Goal: Task Accomplishment & Management: Use online tool/utility

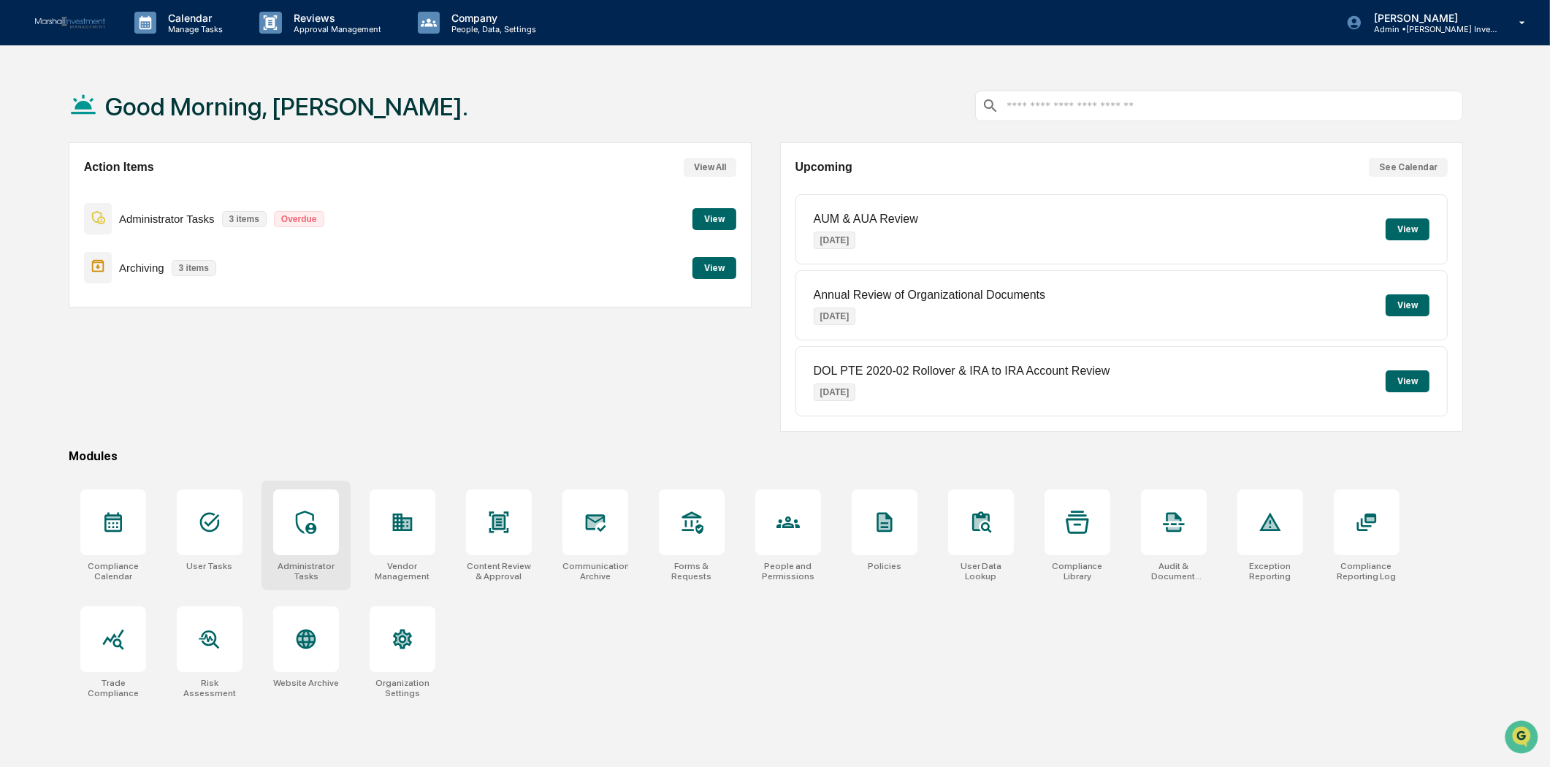
click at [308, 533] on icon at bounding box center [305, 522] width 23 height 23
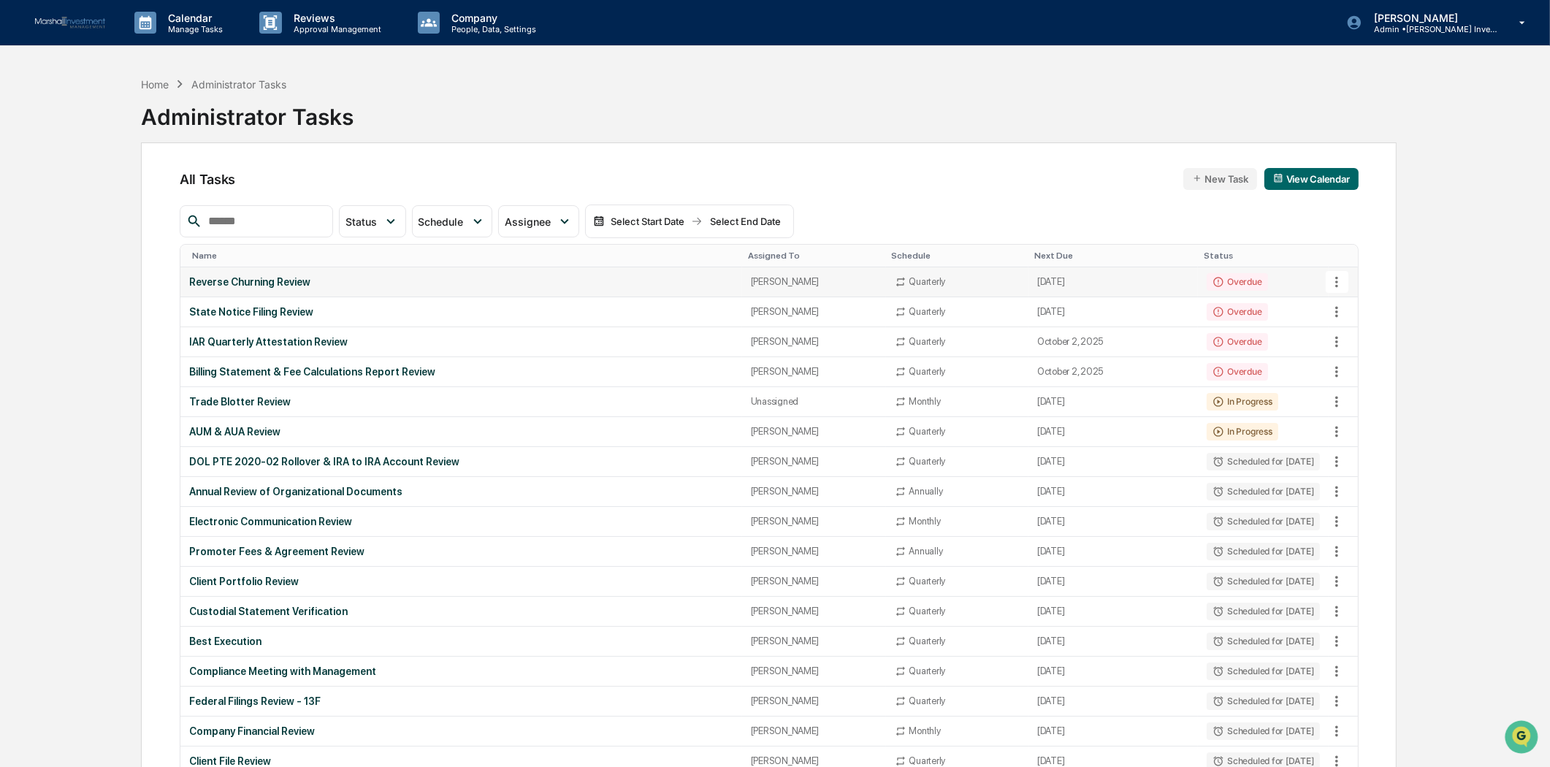
click at [1341, 274] on icon at bounding box center [1337, 282] width 16 height 16
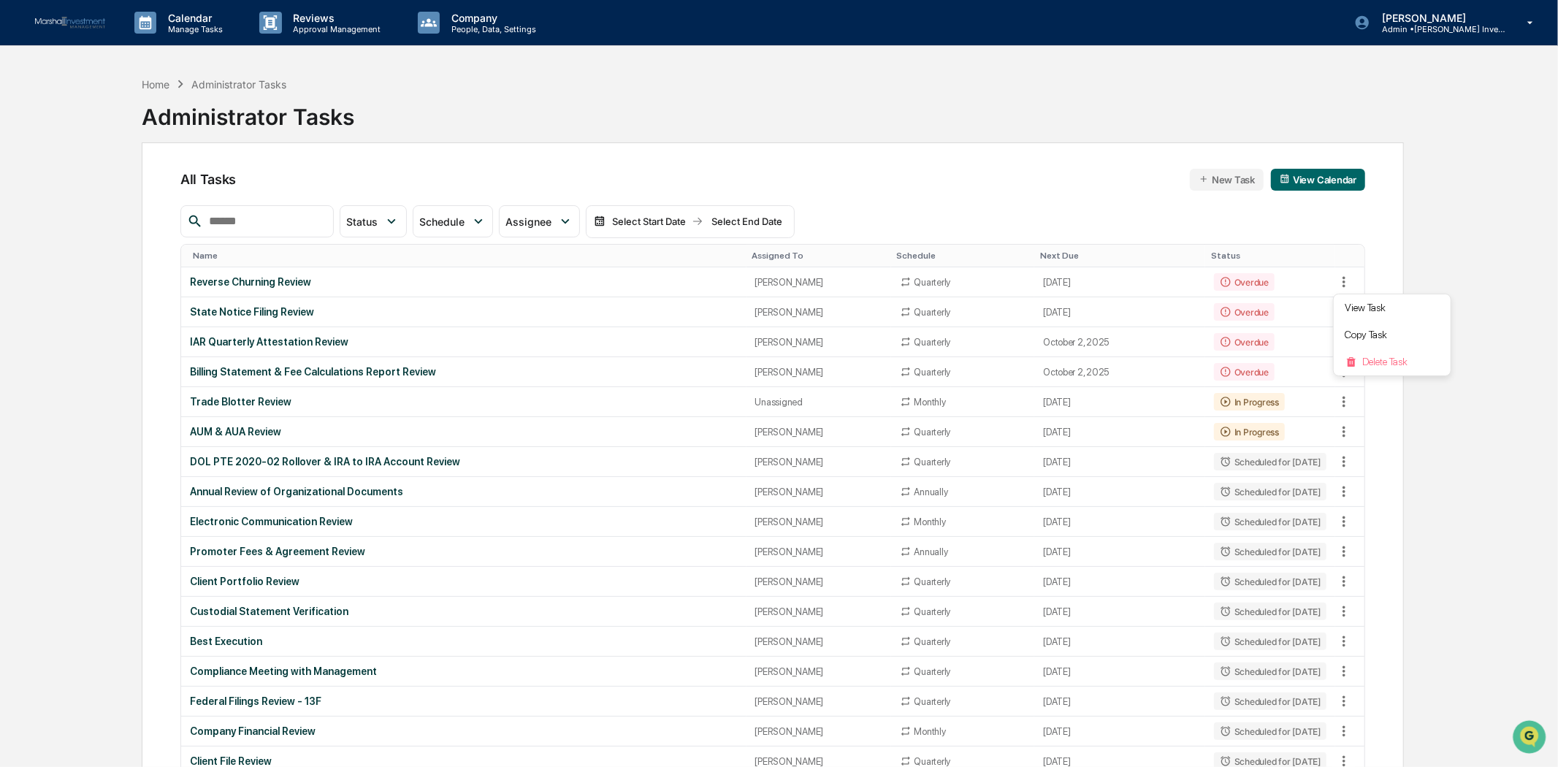
click at [1451, 226] on div at bounding box center [779, 383] width 1558 height 767
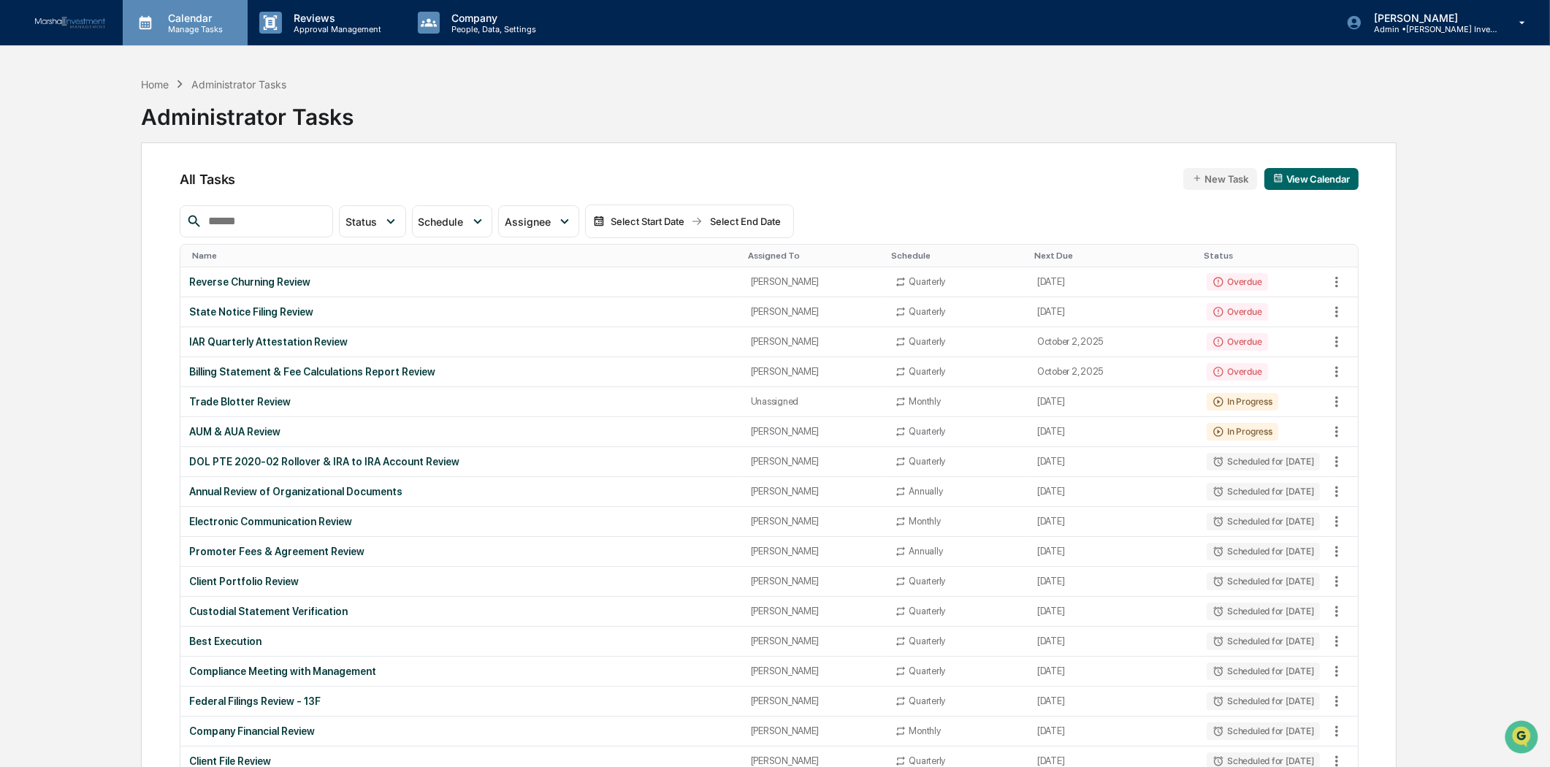
click at [201, 26] on p "Manage Tasks" at bounding box center [193, 29] width 74 height 10
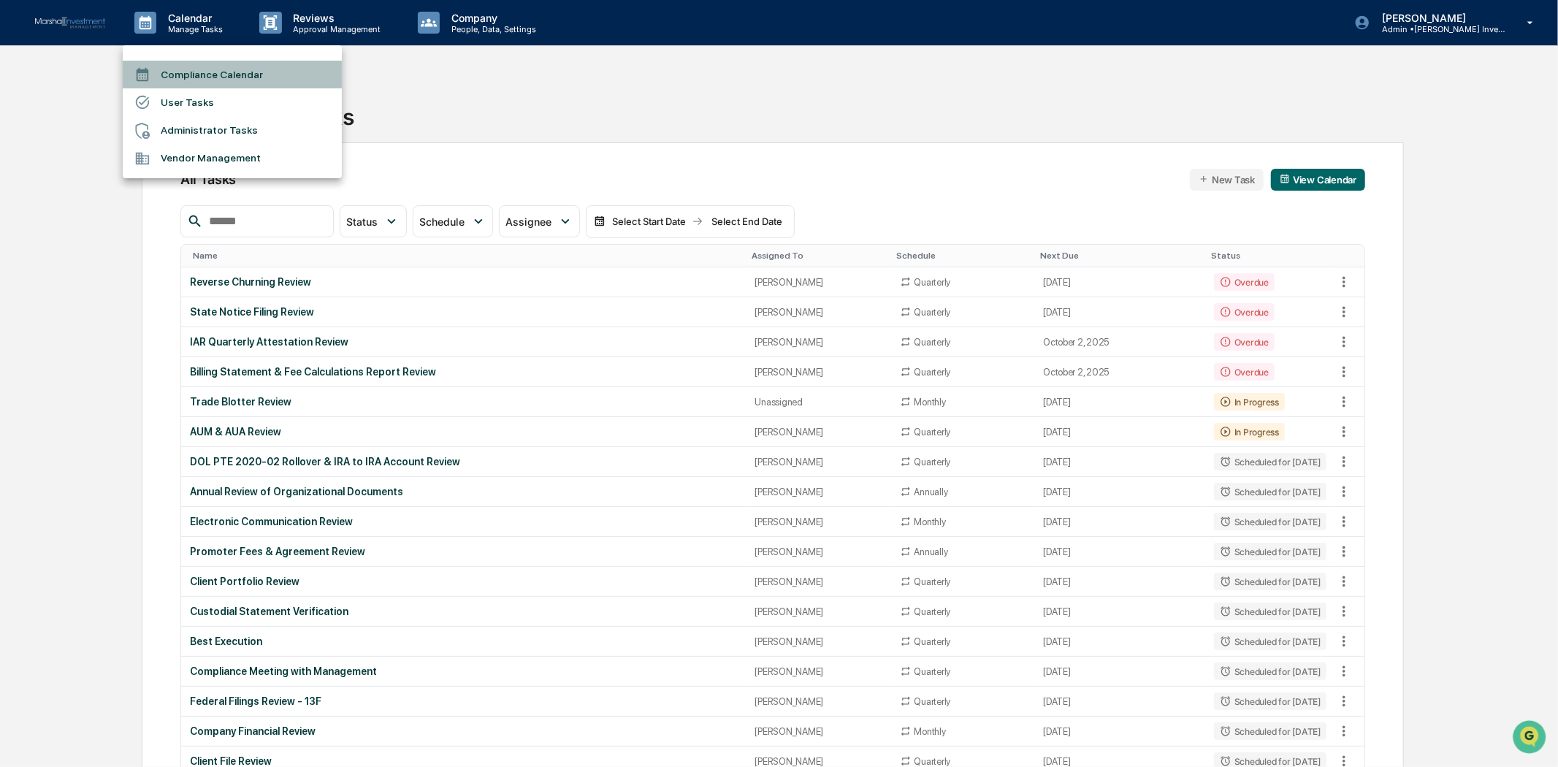
click at [193, 70] on li "Compliance Calendar" at bounding box center [232, 75] width 219 height 28
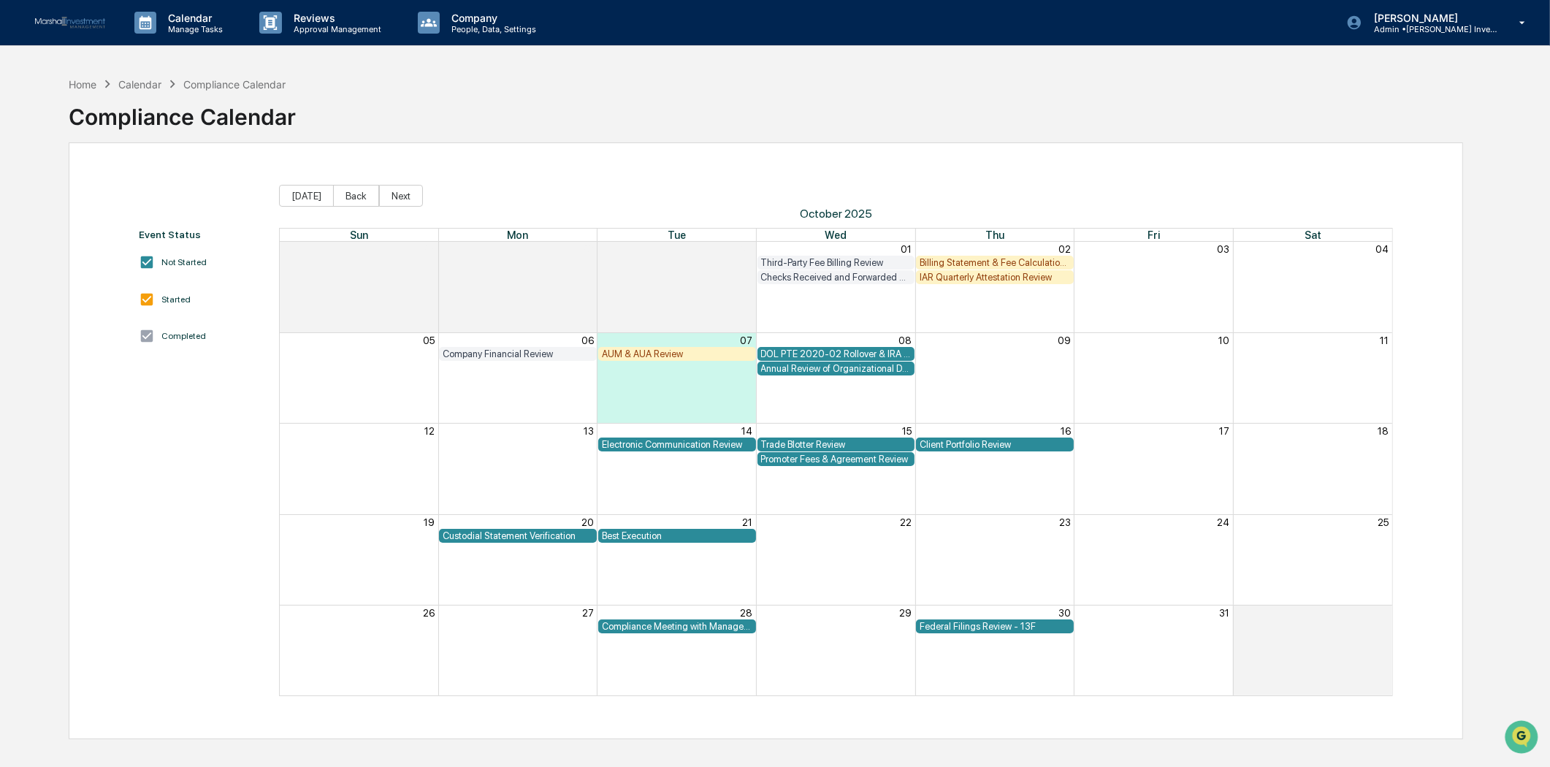
click at [953, 280] on div "IAR Quarterly Attestation Review" at bounding box center [995, 277] width 150 height 11
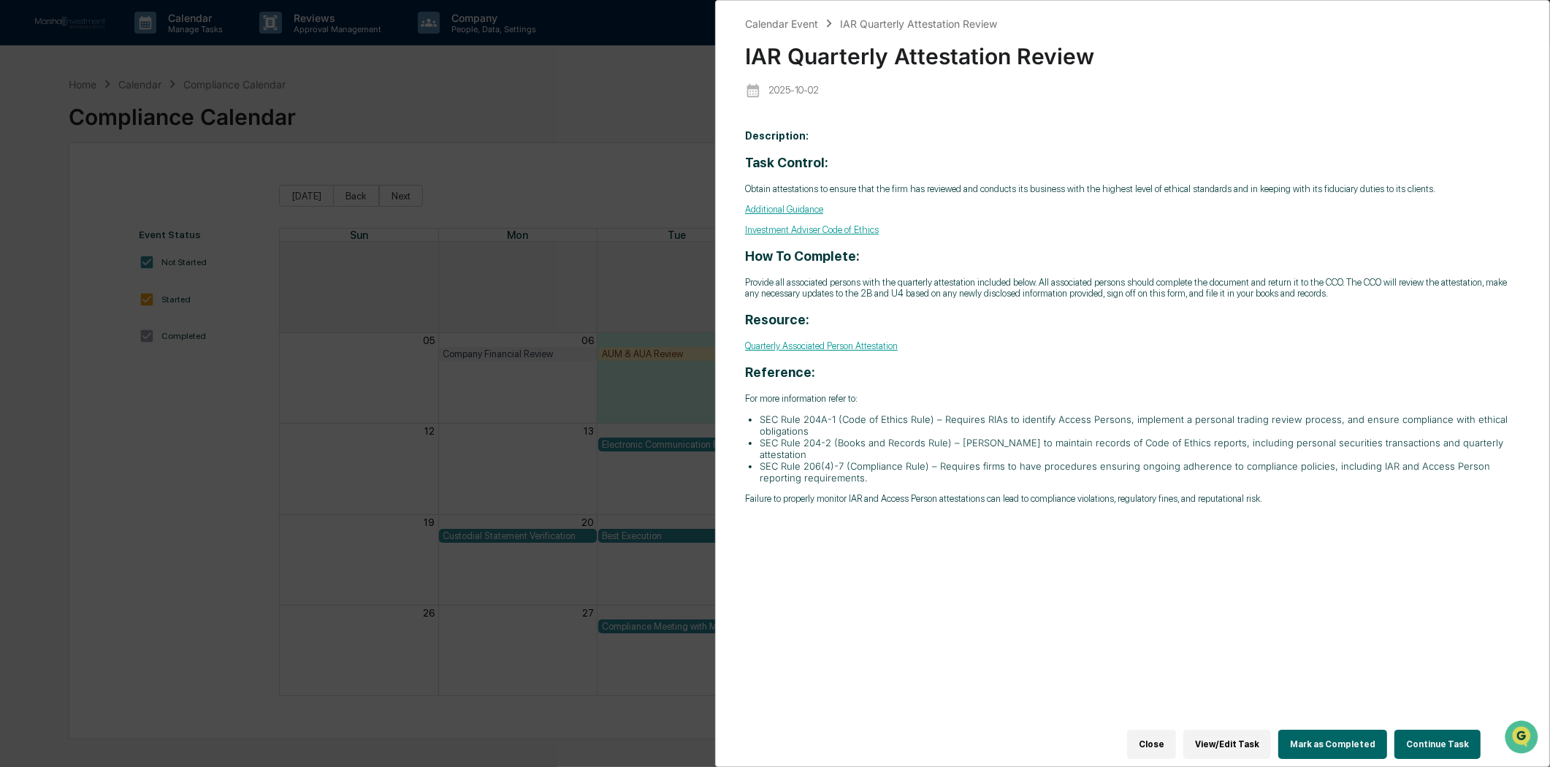
click at [862, 346] on link "Quarterly Associated Person Attestation" at bounding box center [821, 345] width 153 height 11
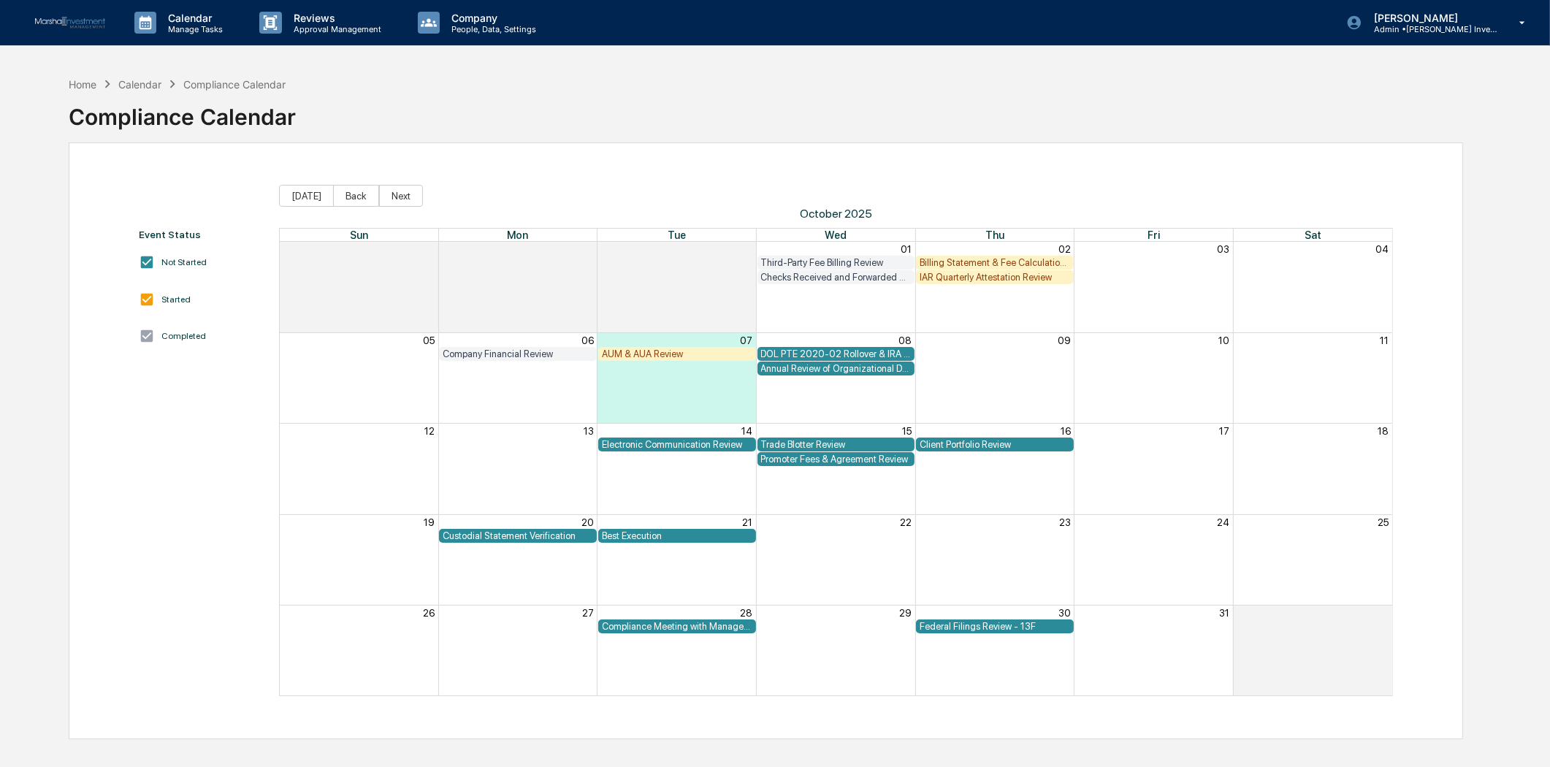
click at [991, 278] on div "IAR Quarterly Attestation Review" at bounding box center [995, 277] width 150 height 11
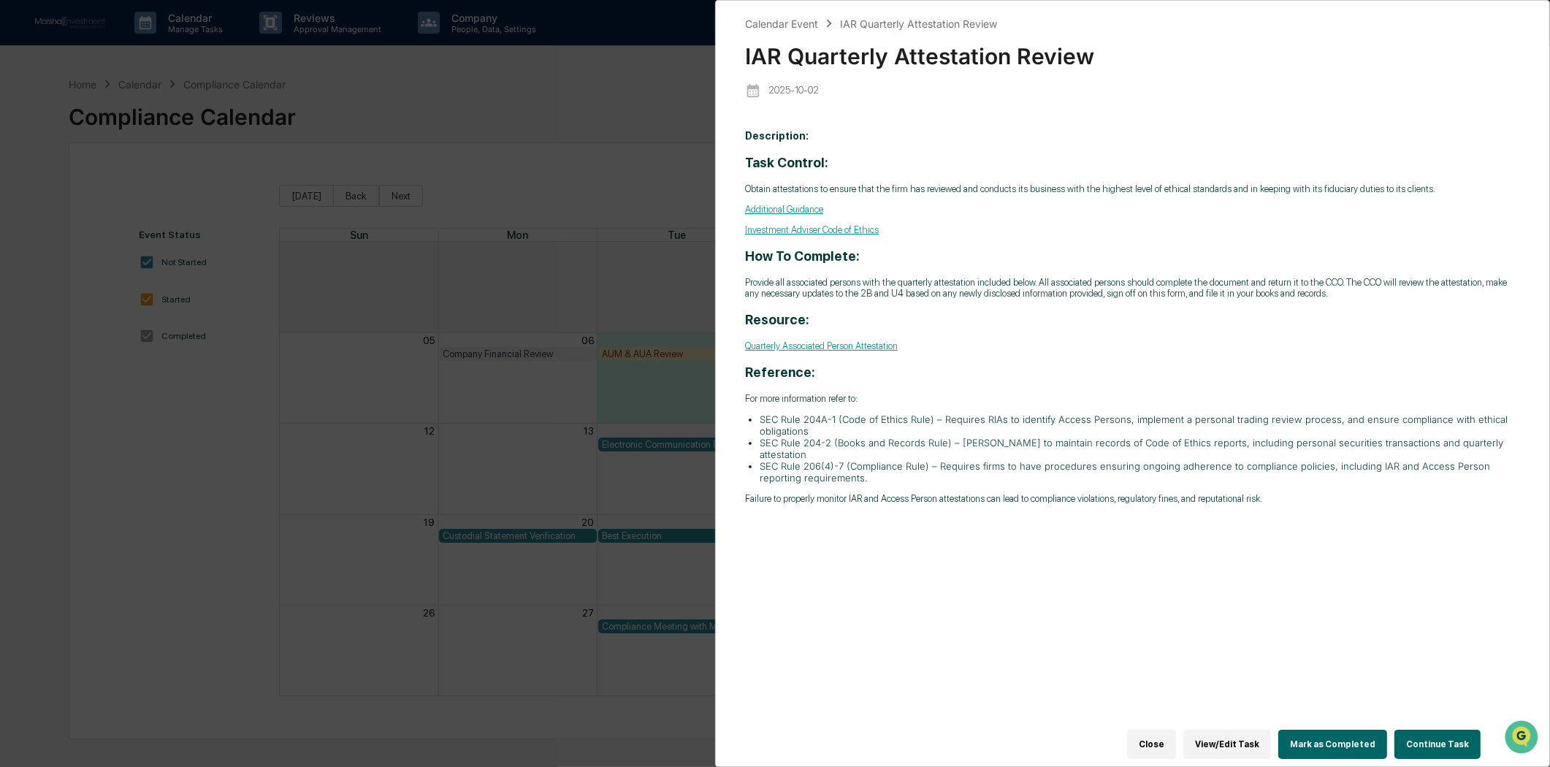
click at [1440, 730] on button "Continue Task" at bounding box center [1438, 744] width 86 height 29
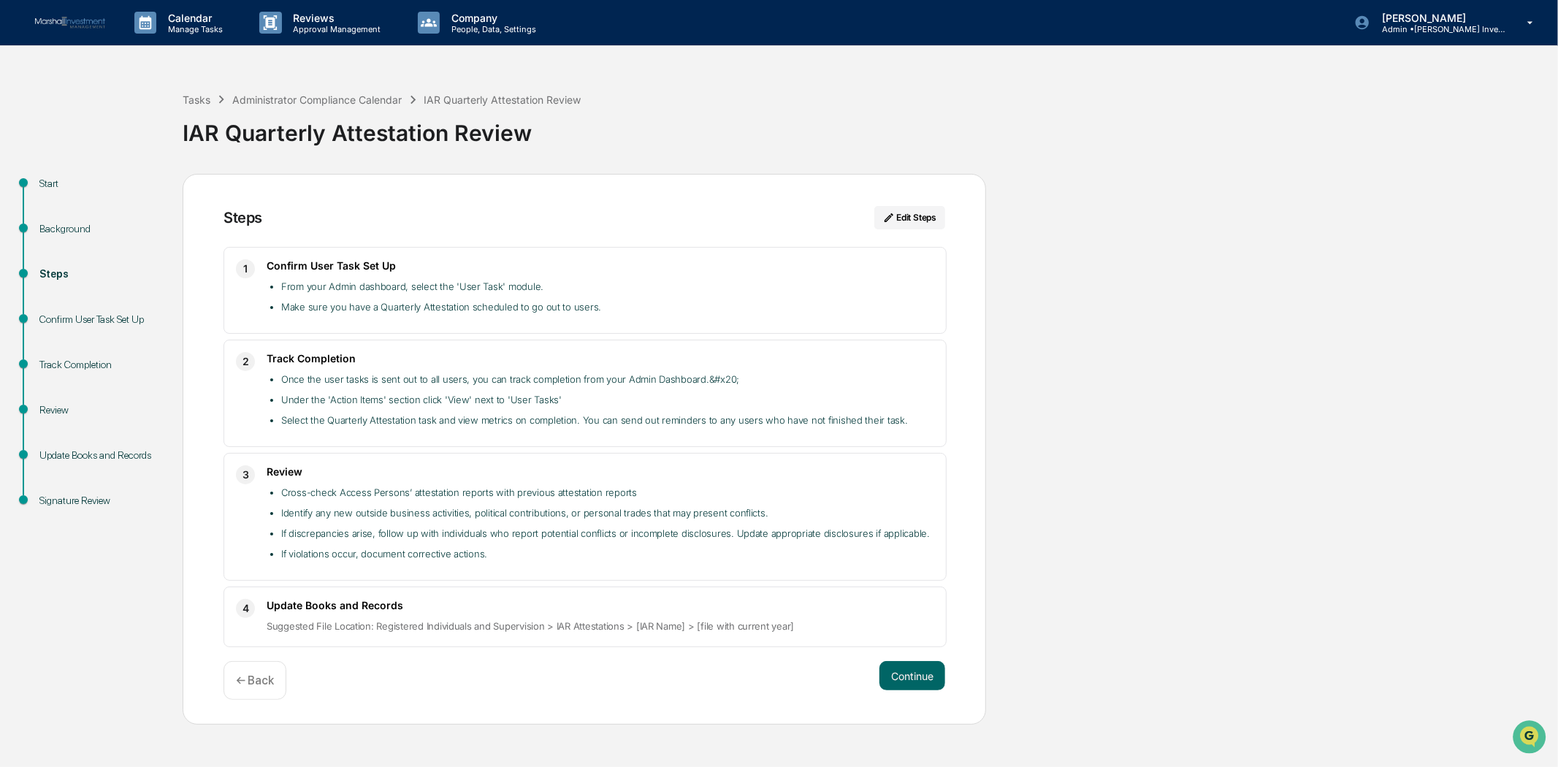
click at [265, 689] on div "← Back" at bounding box center [255, 680] width 63 height 39
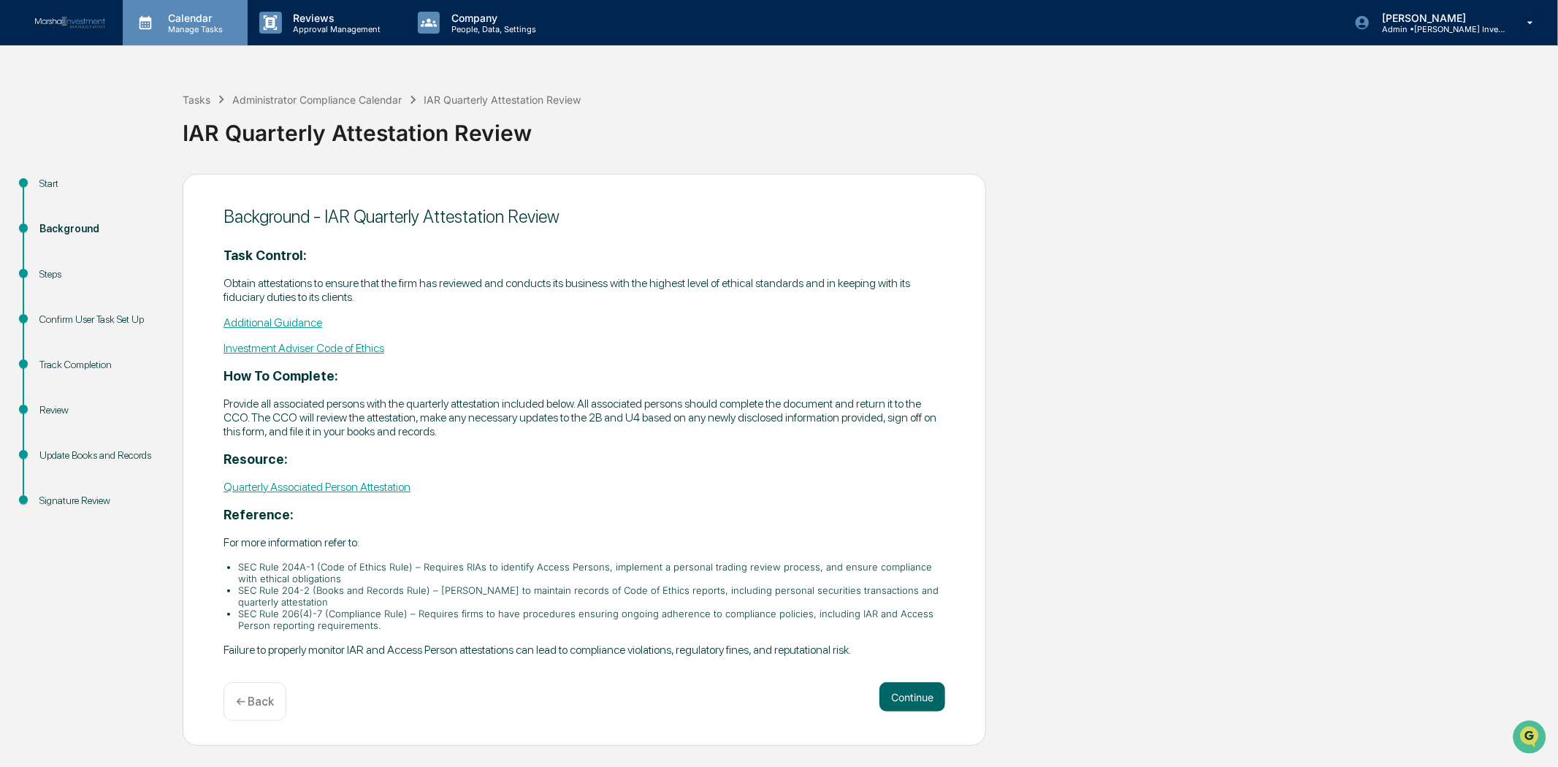
click at [198, 26] on p "Manage Tasks" at bounding box center [193, 29] width 74 height 10
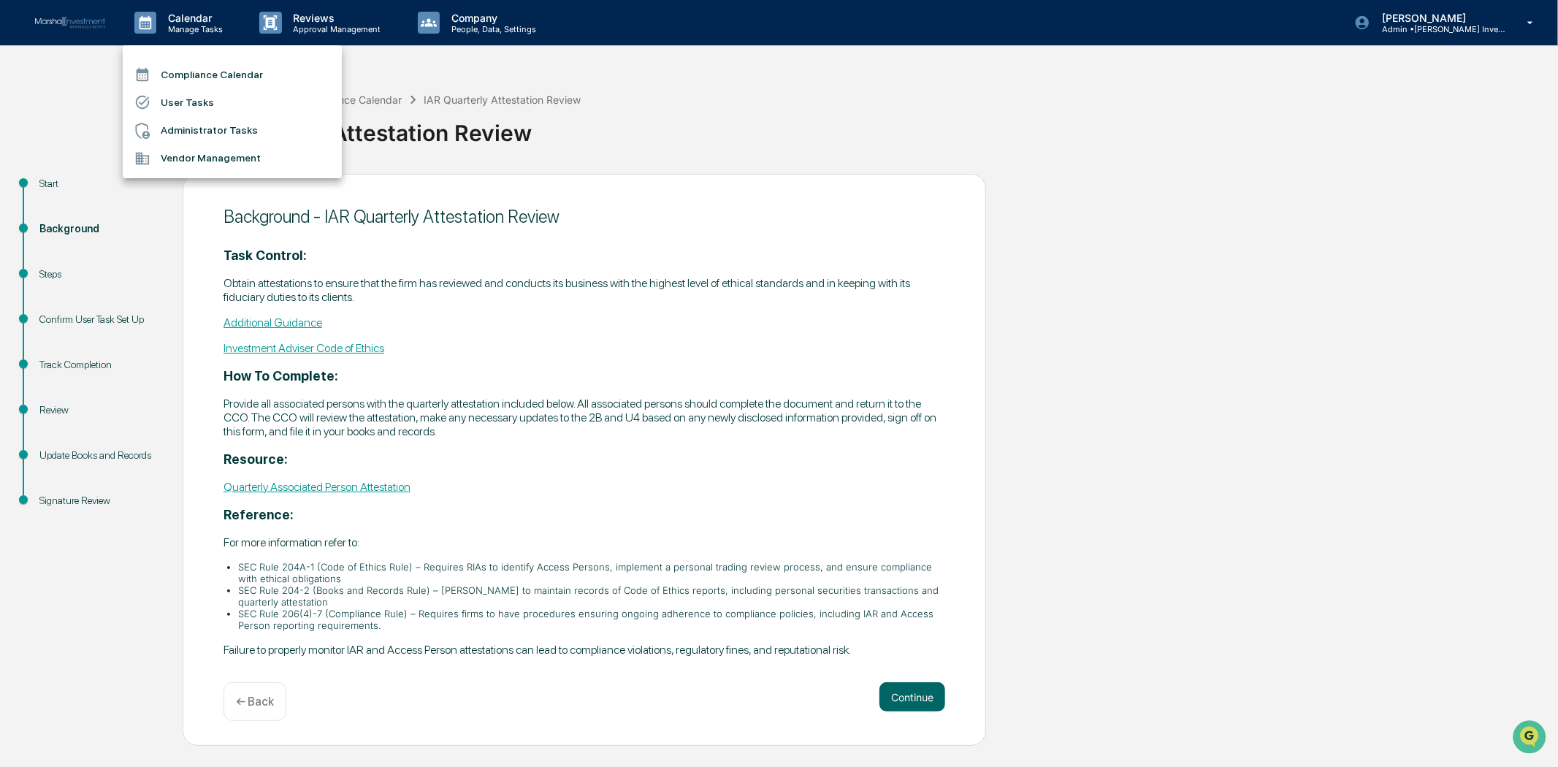
click at [623, 120] on div at bounding box center [779, 383] width 1558 height 767
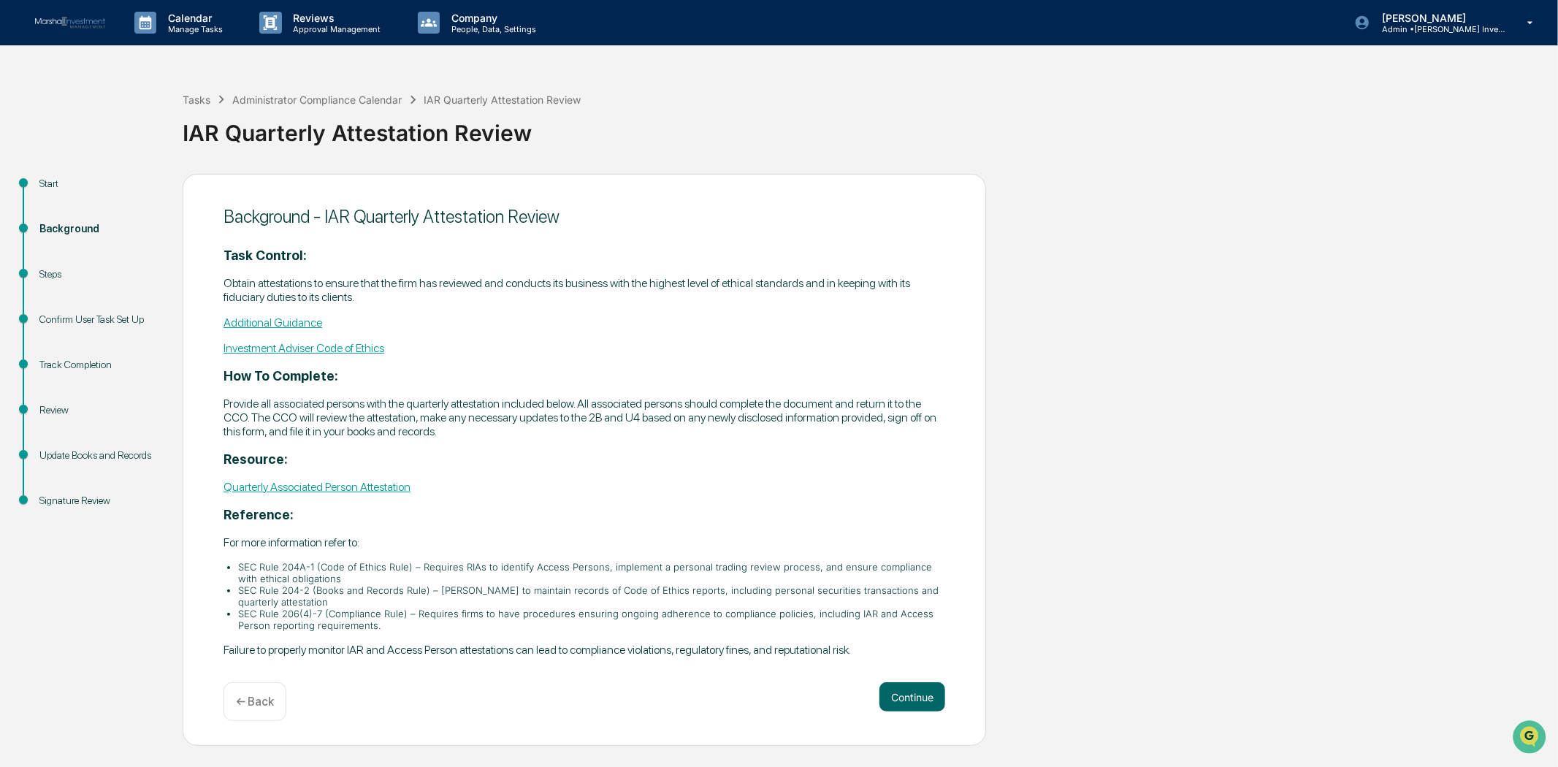
click at [246, 698] on p "← Back" at bounding box center [255, 702] width 38 height 14
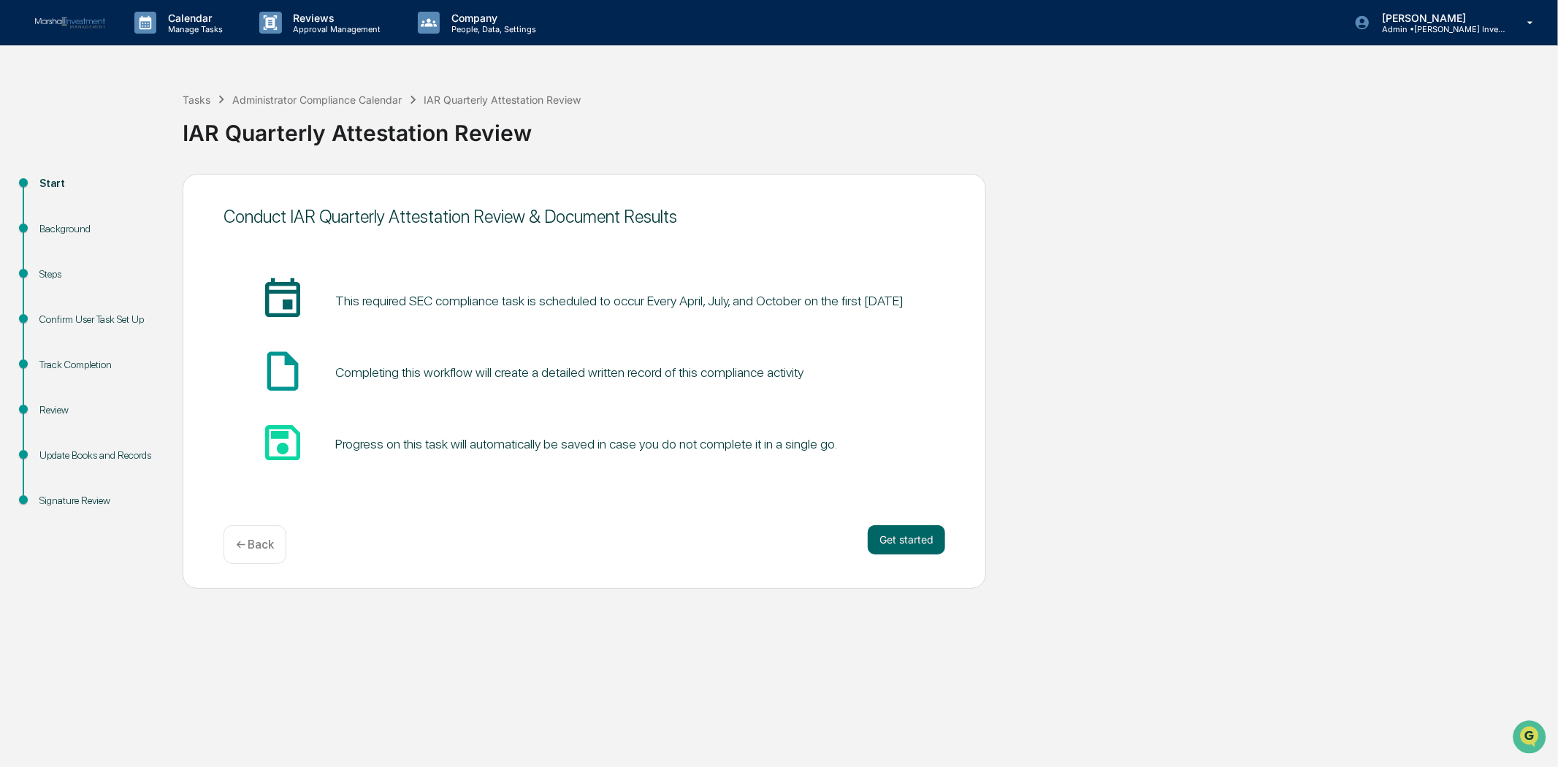
click at [229, 538] on div "← Back" at bounding box center [255, 544] width 63 height 39
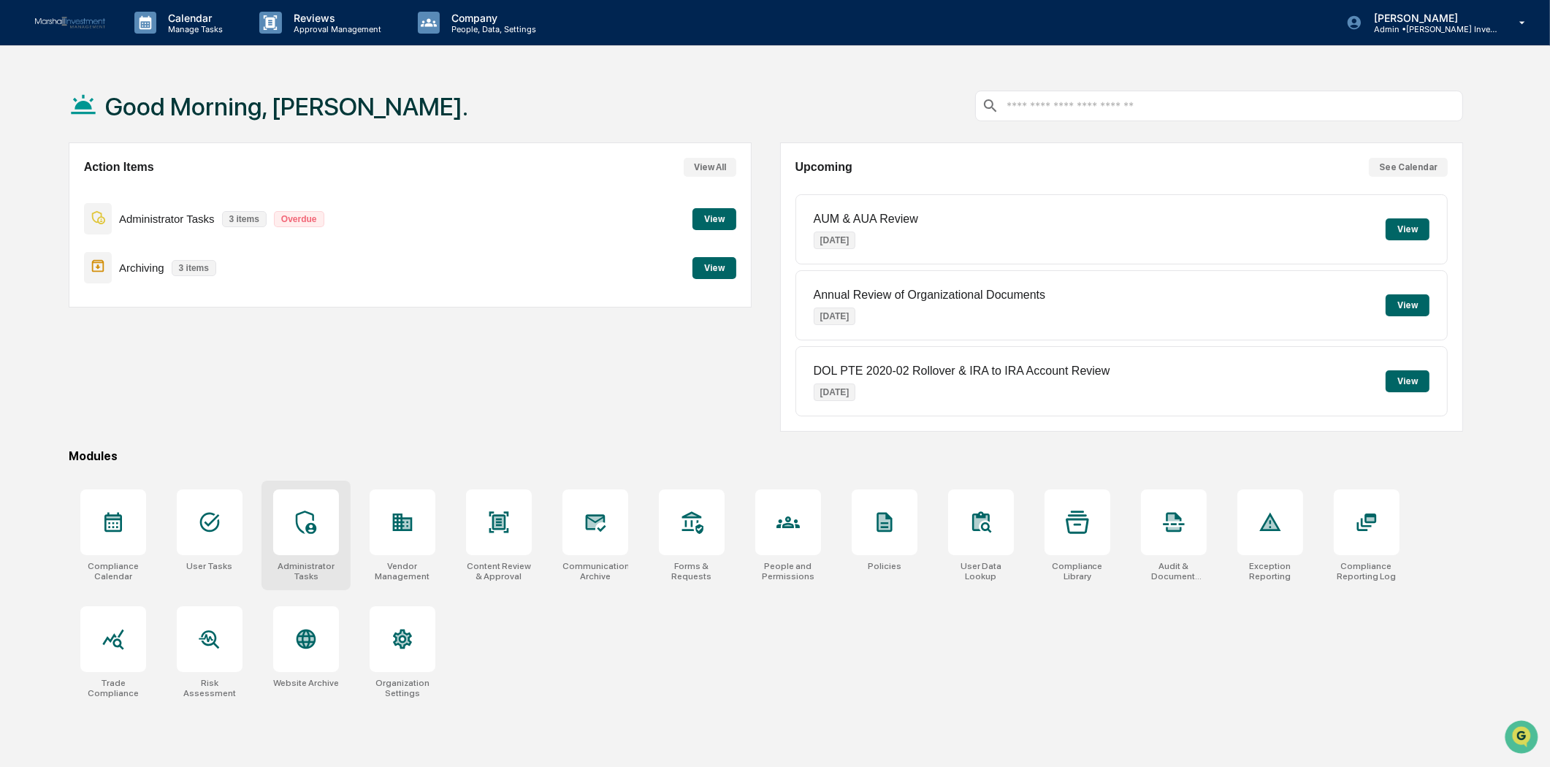
click at [301, 543] on div at bounding box center [306, 522] width 66 height 66
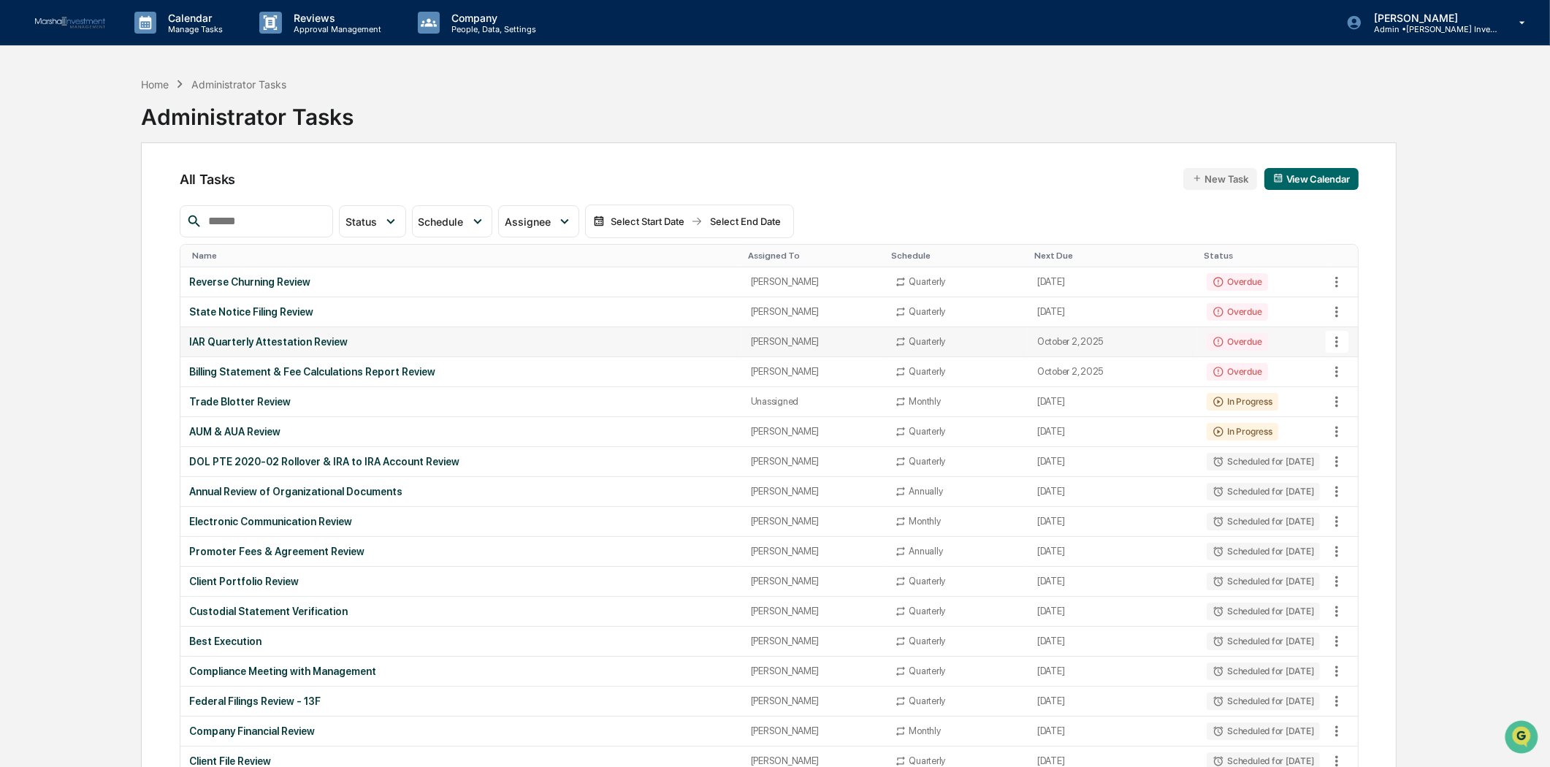
click at [1335, 334] on icon at bounding box center [1337, 342] width 16 height 16
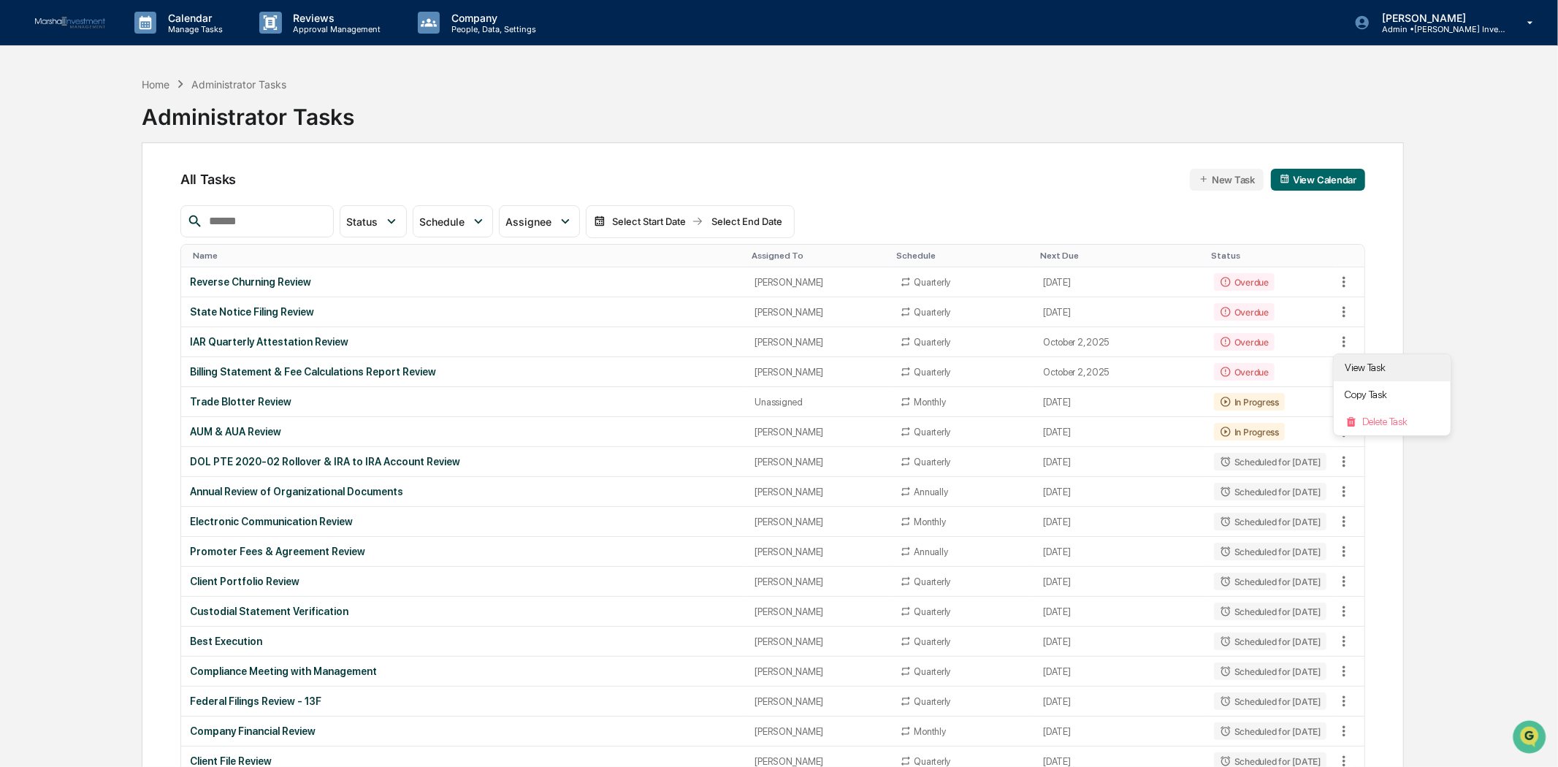
click at [1361, 355] on li "View Task" at bounding box center [1392, 367] width 117 height 27
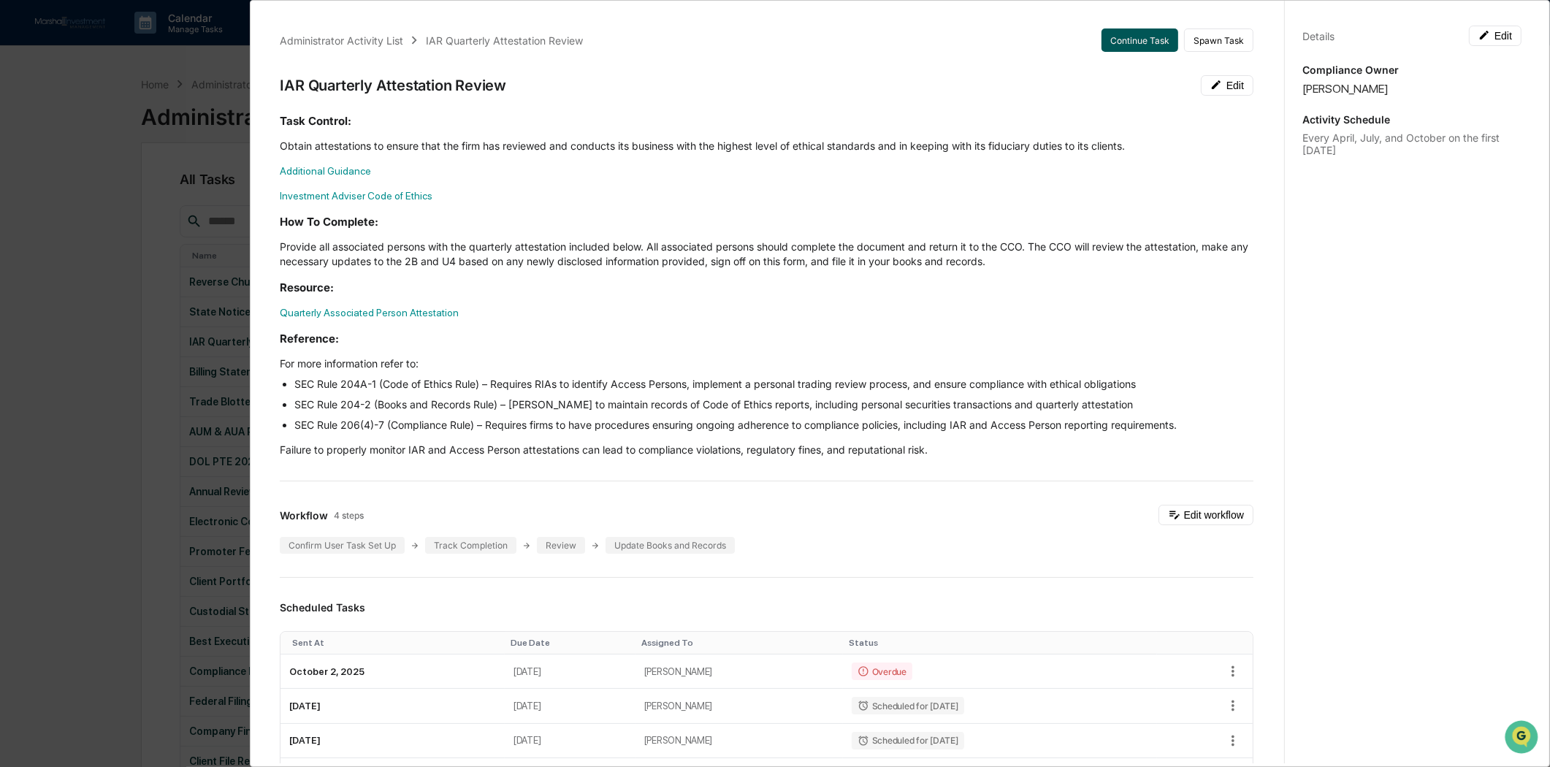
click at [1118, 31] on button "Continue Task" at bounding box center [1140, 39] width 77 height 23
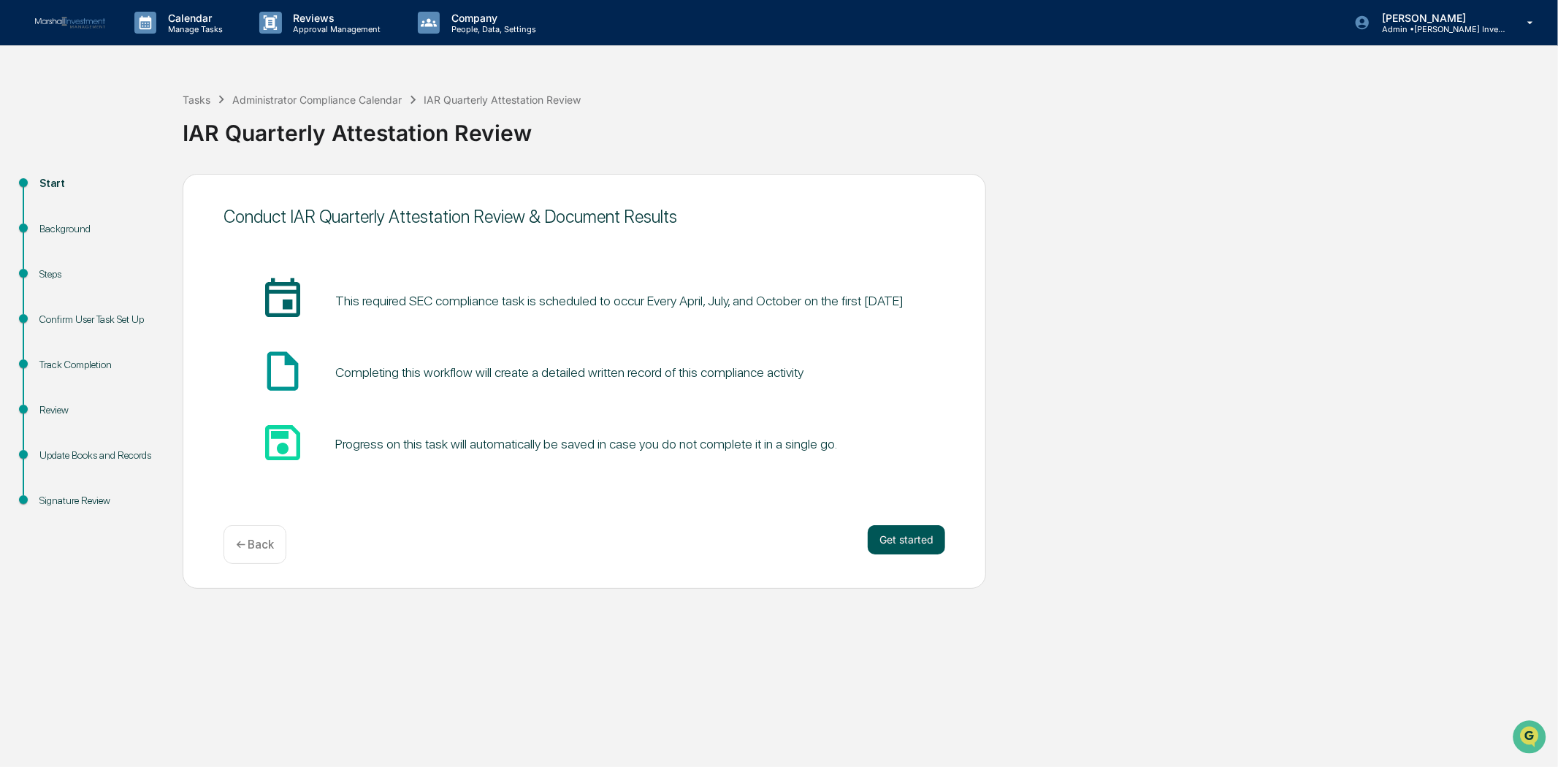
click at [893, 536] on button "Get started" at bounding box center [906, 539] width 77 height 29
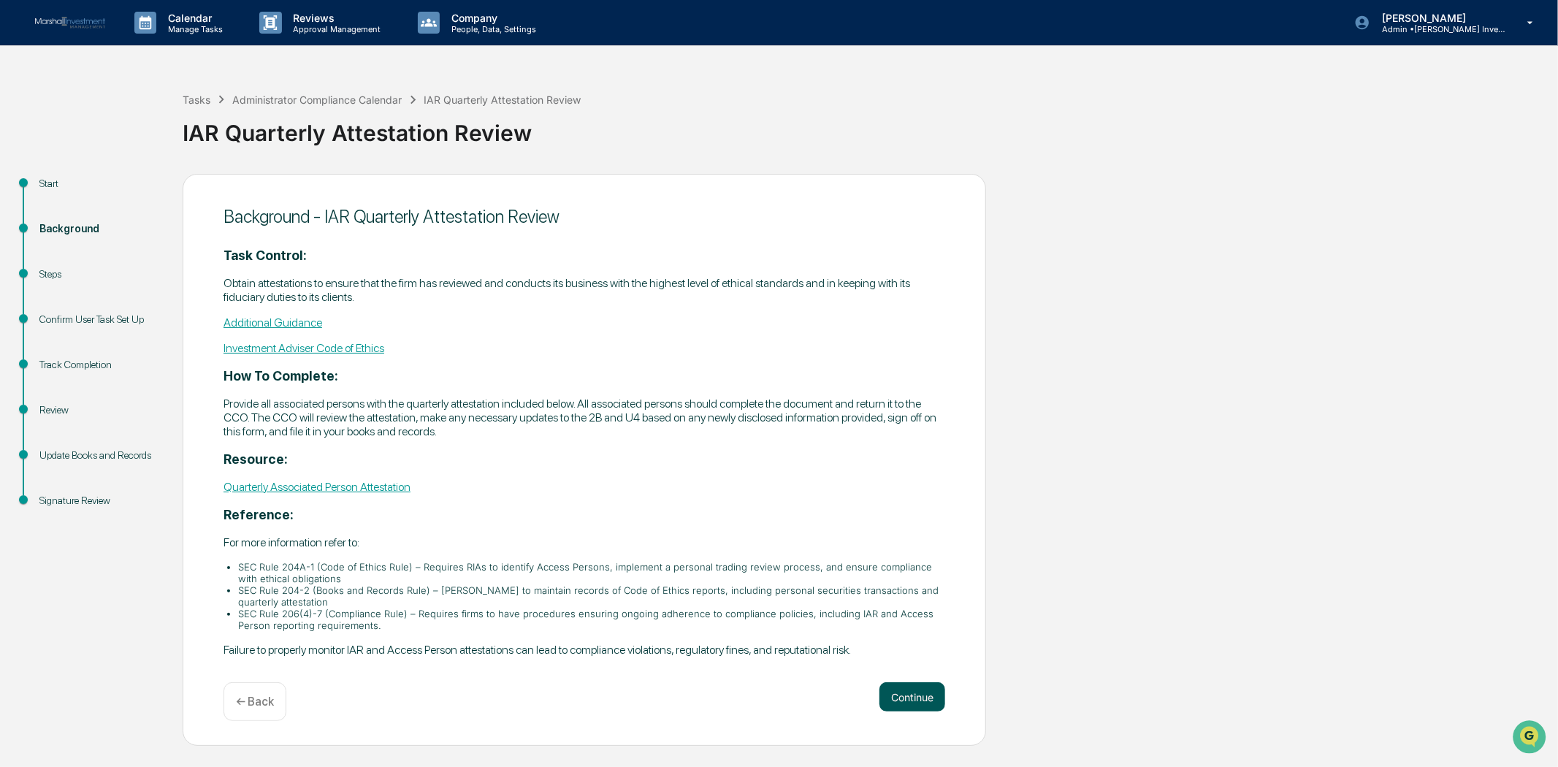
click at [909, 689] on button "Continue" at bounding box center [913, 696] width 66 height 29
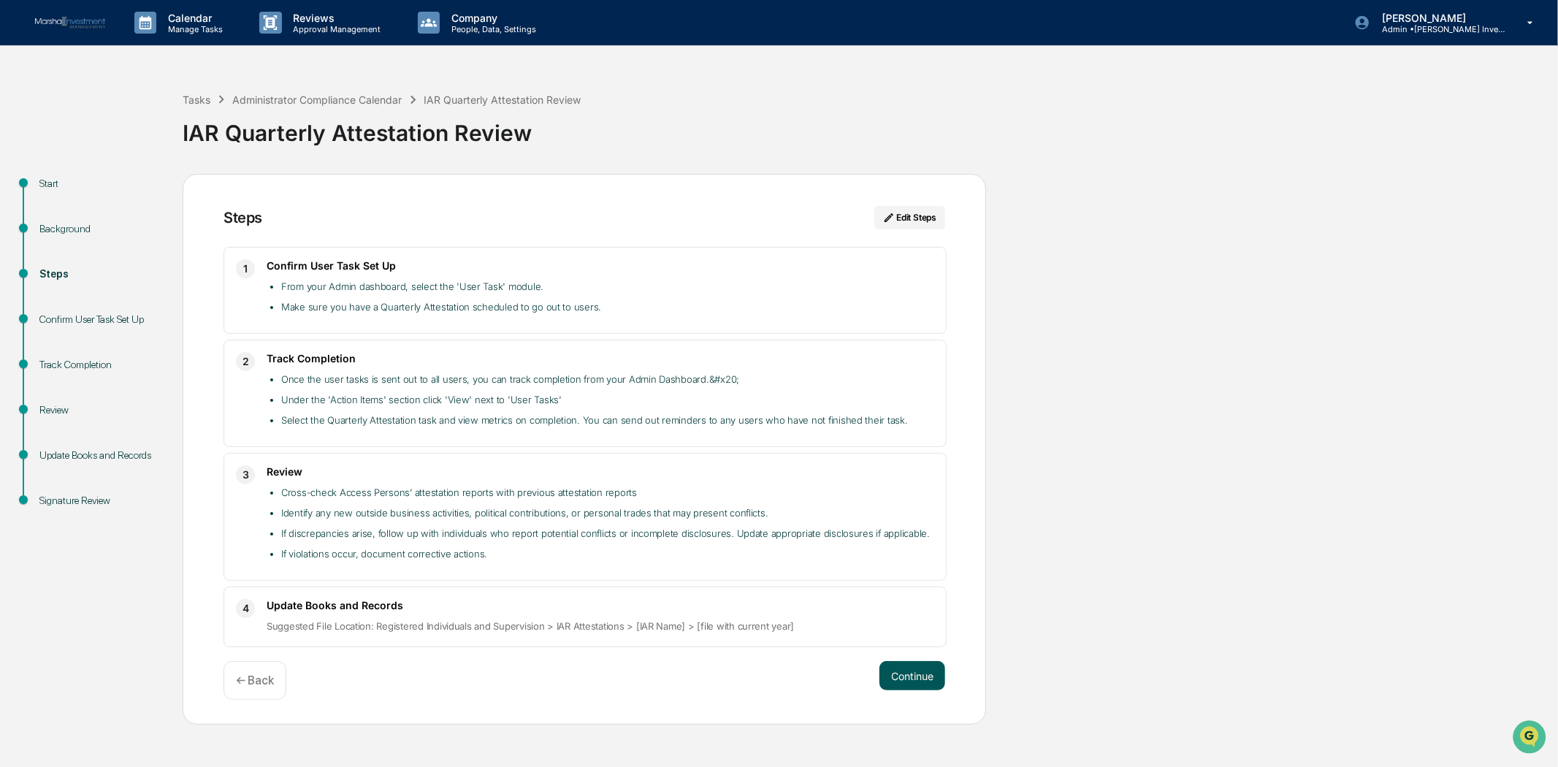
click at [907, 687] on button "Continue" at bounding box center [913, 675] width 66 height 29
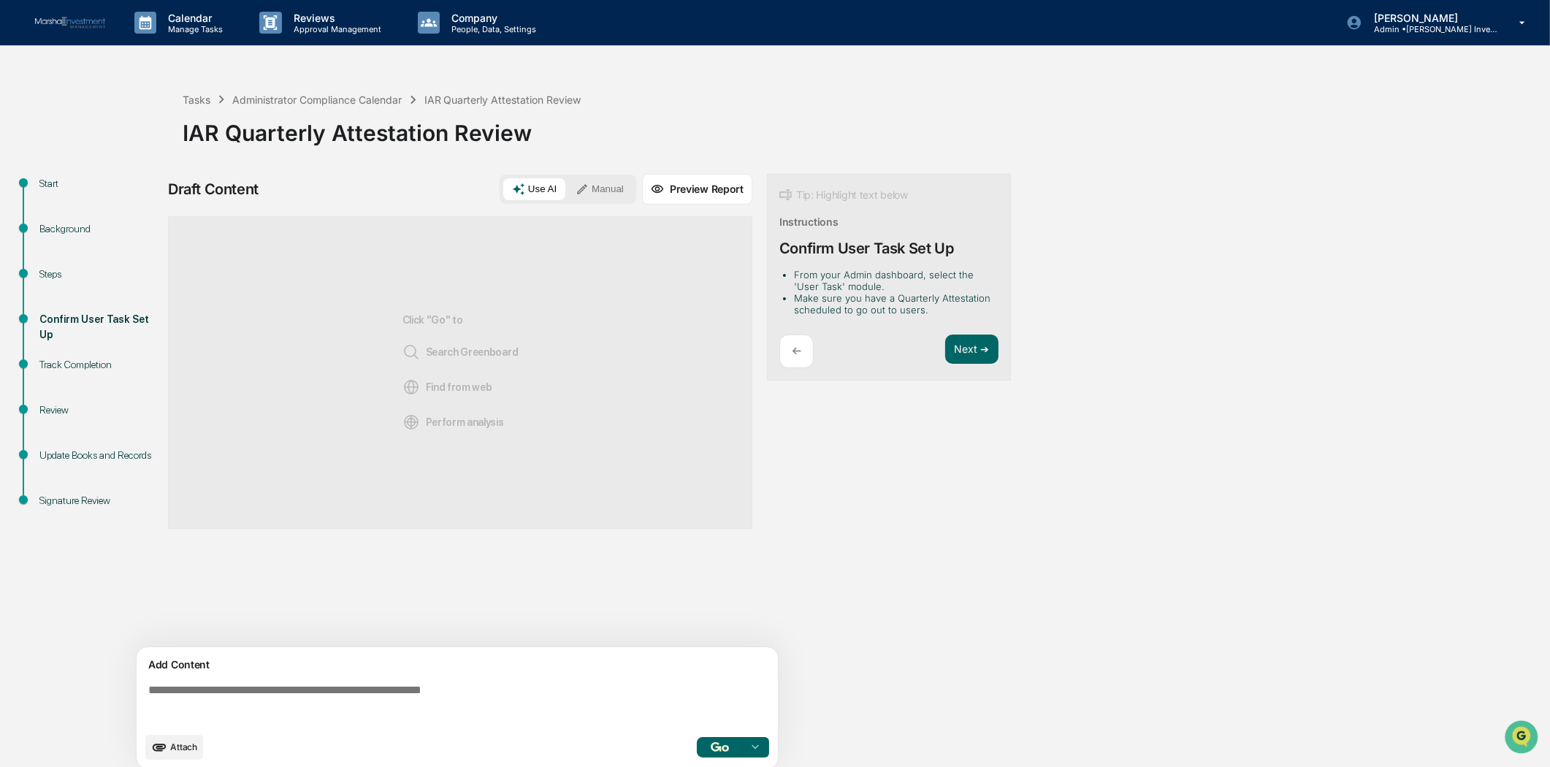
click at [761, 750] on div at bounding box center [755, 747] width 23 height 23
click at [917, 624] on div "Draft Content Use AI Manual Preview Report Sources Click "Go" to Search Greenbo…" at bounding box center [577, 476] width 818 height 604
click at [192, 26] on p "Manage Tasks" at bounding box center [193, 29] width 74 height 10
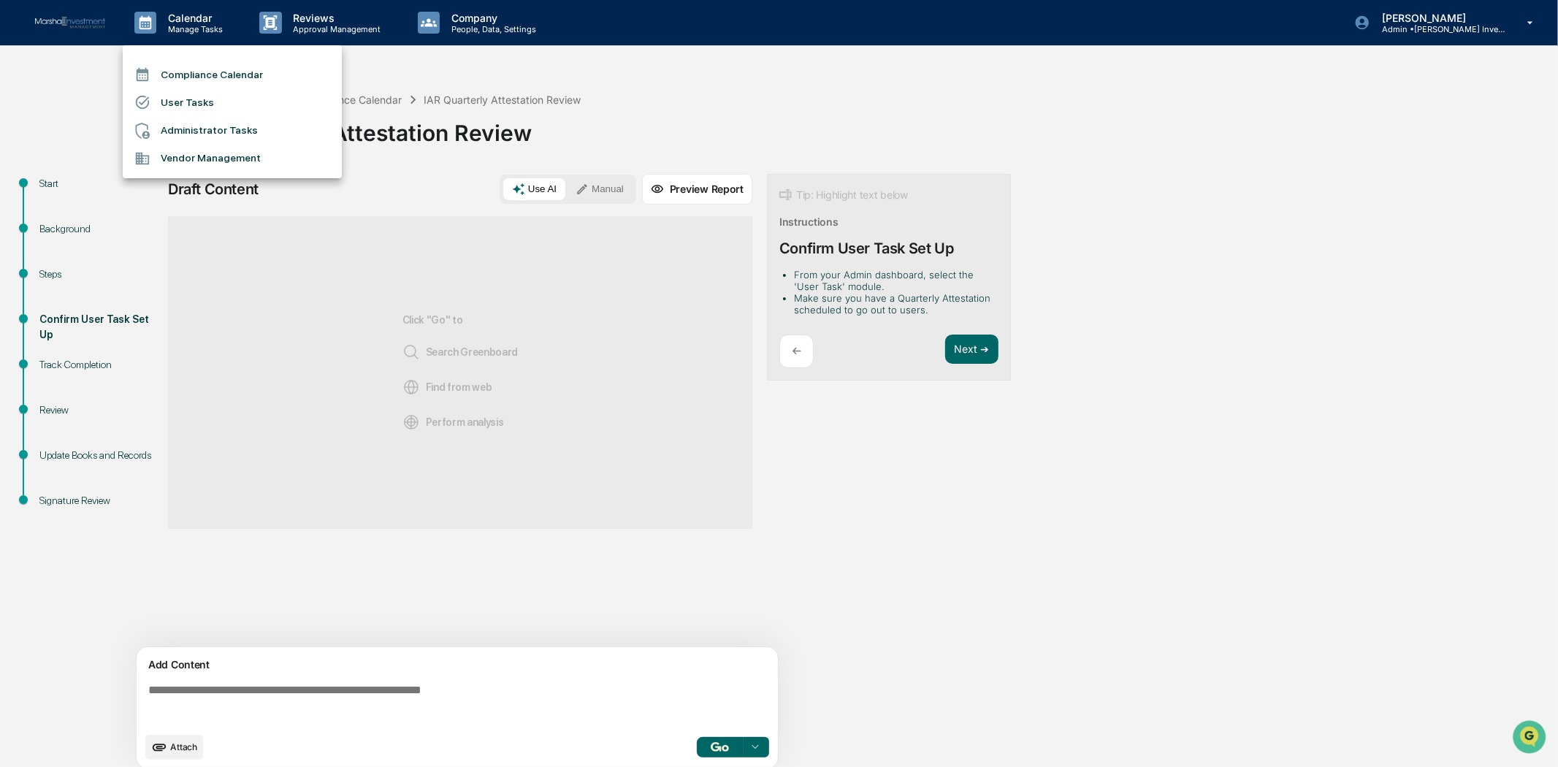
click at [199, 66] on li "Compliance Calendar" at bounding box center [232, 75] width 219 height 28
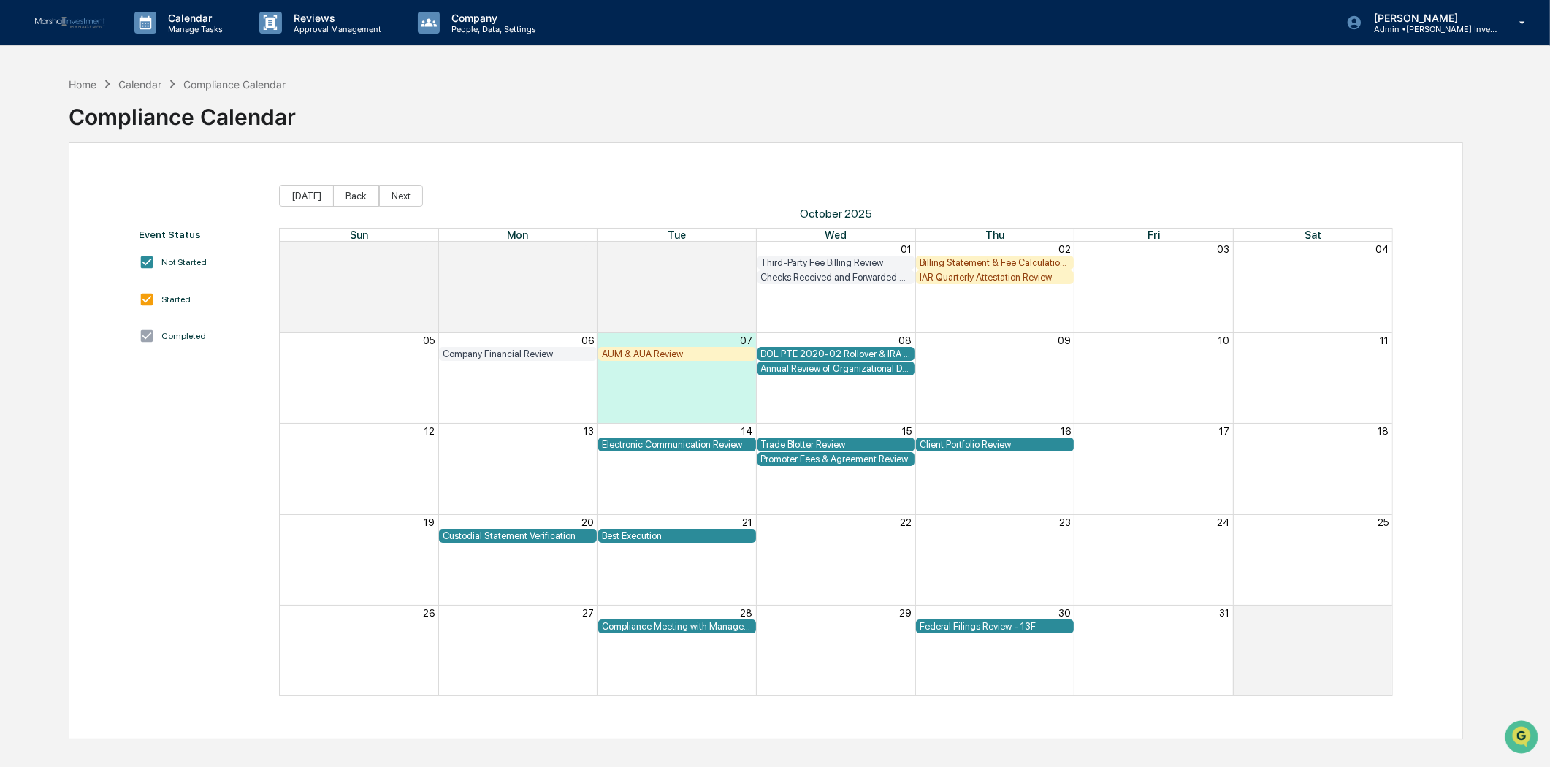
click at [671, 353] on div "AUM & AUA Review" at bounding box center [677, 353] width 150 height 11
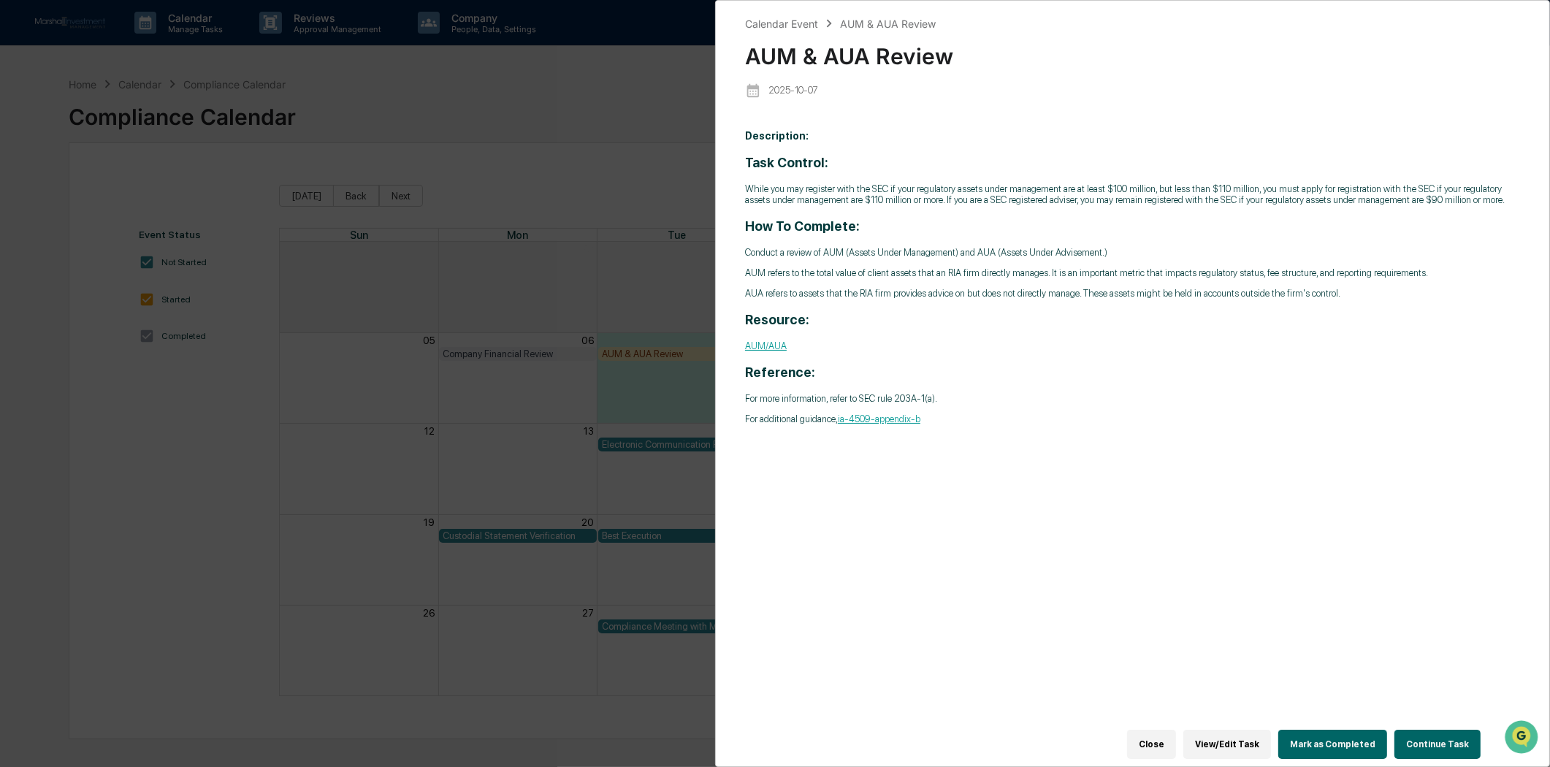
click at [770, 351] on link "AUM/AUA" at bounding box center [766, 345] width 42 height 11
